Goal: Transaction & Acquisition: Subscribe to service/newsletter

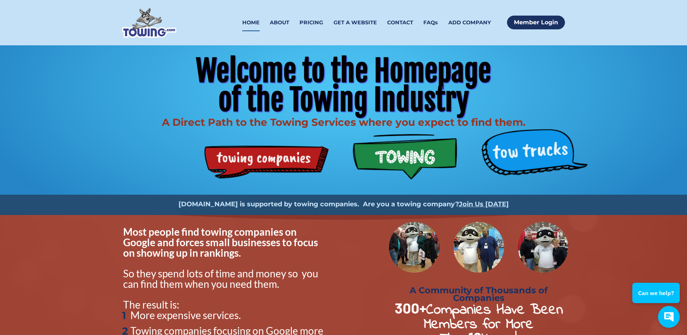
click at [133, 26] on img at bounding box center [149, 23] width 54 height 30
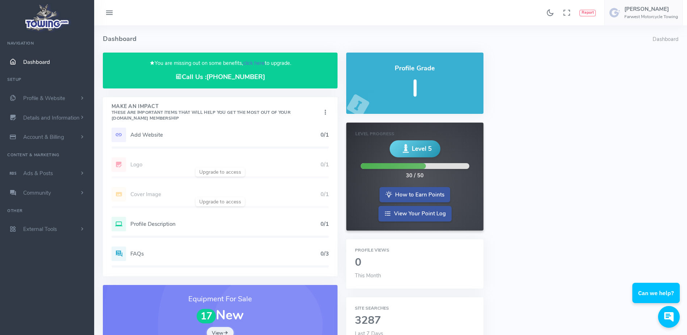
click at [247, 64] on link "click here" at bounding box center [254, 62] width 22 height 7
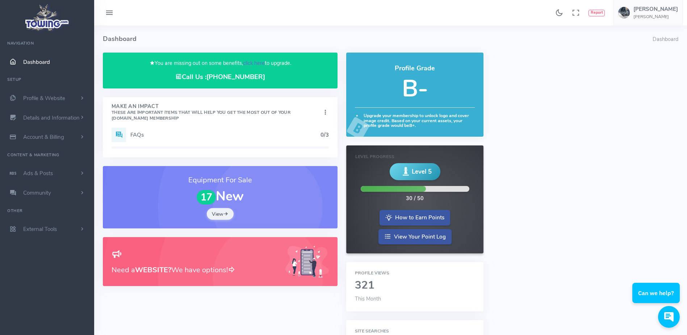
click at [248, 65] on link "click here" at bounding box center [254, 62] width 22 height 7
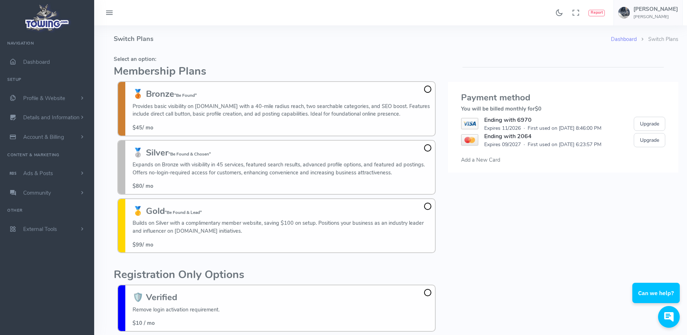
click at [193, 44] on h4 "Switch Plans" at bounding box center [363, 38] width 498 height 27
click at [519, 230] on div "Please select a credit card or add a new credit card . Payment method You will …" at bounding box center [563, 215] width 239 height 325
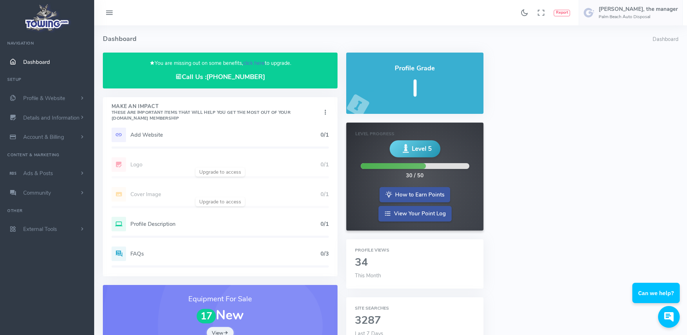
click at [258, 62] on link "click here" at bounding box center [254, 62] width 22 height 7
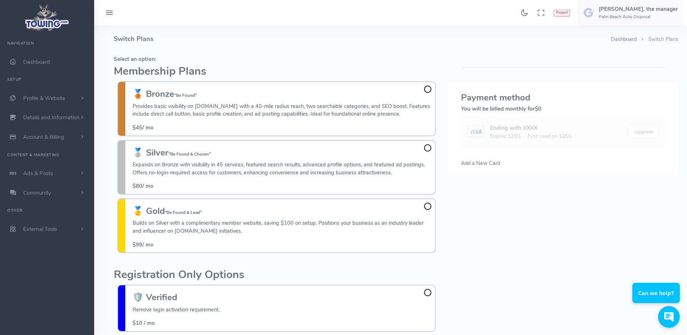
click at [113, 48] on div "Dashboard Switch Plans Switch Plans Select an option: Membership Plans 🥉 Bronze…" at bounding box center [396, 209] width 574 height 369
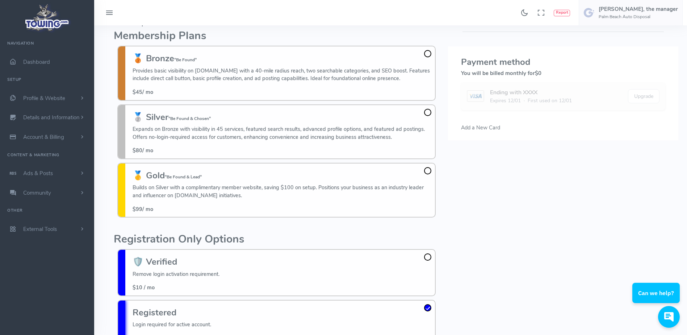
scroll to position [36, 0]
click at [111, 44] on div "Select an option: Membership Plans 🥉 Bronze "Be Found" Provides basic visibilit…" at bounding box center [276, 179] width 334 height 325
click at [157, 22] on div "Found 17 results Analytics Report Users Erwin Brown" at bounding box center [390, 12] width 593 height 25
click at [149, 24] on div "Found 17 results Analytics Report Users Erwin Brown" at bounding box center [390, 12] width 593 height 25
click at [190, 26] on h5 "Select an option:" at bounding box center [277, 23] width 326 height 6
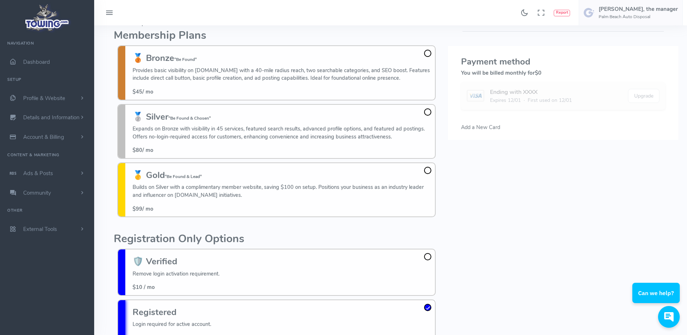
click at [196, 22] on div "Found 17 results Analytics Report Users Erwin Brown" at bounding box center [390, 12] width 593 height 25
click at [226, 26] on h5 "Select an option:" at bounding box center [277, 23] width 326 height 6
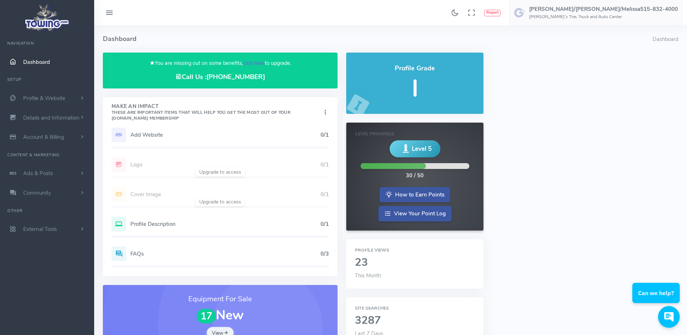
click at [251, 65] on link "click here" at bounding box center [254, 62] width 22 height 7
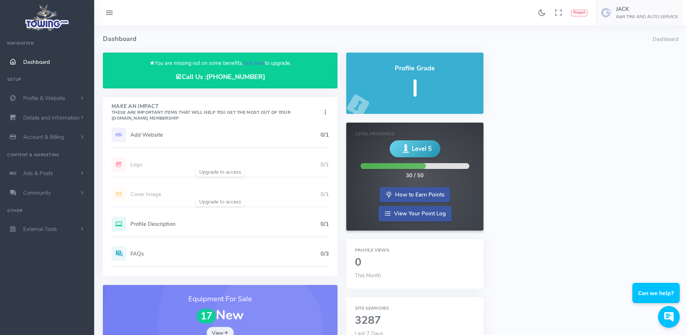
click at [251, 64] on link "click here" at bounding box center [254, 62] width 22 height 7
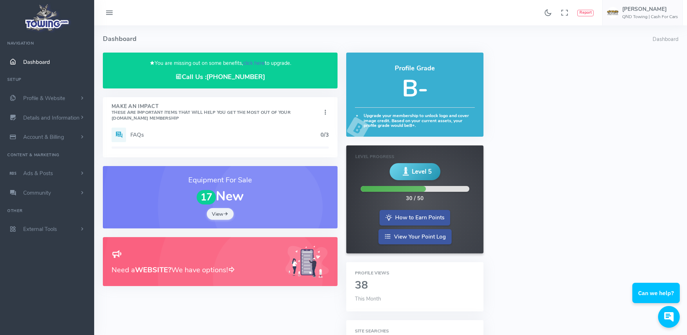
click at [255, 62] on link "click here" at bounding box center [254, 62] width 22 height 7
